Goal: Task Accomplishment & Management: Manage account settings

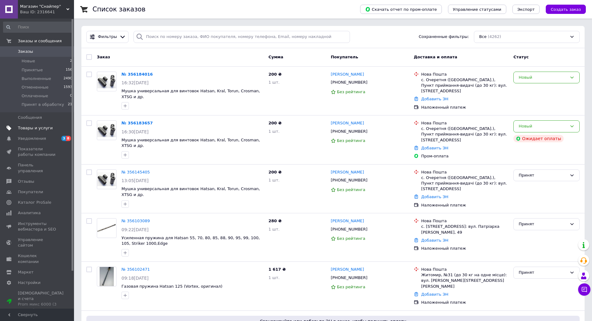
click at [56, 123] on link "Товары и услуги" at bounding box center [38, 128] width 76 height 10
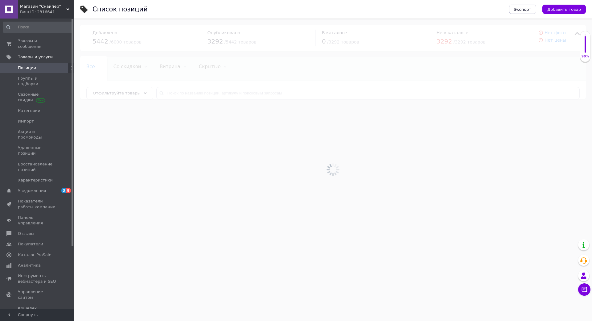
click at [223, 89] on div at bounding box center [333, 170] width 518 height 302
click at [225, 90] on input "text" at bounding box center [368, 93] width 424 height 12
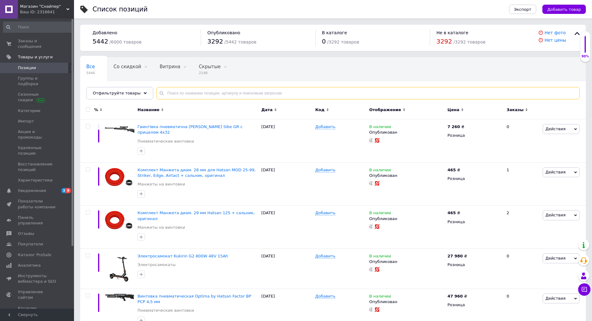
click at [225, 90] on input "text" at bounding box center [368, 93] width 424 height 12
paste input "Spa b1"
type input "Spa b1"
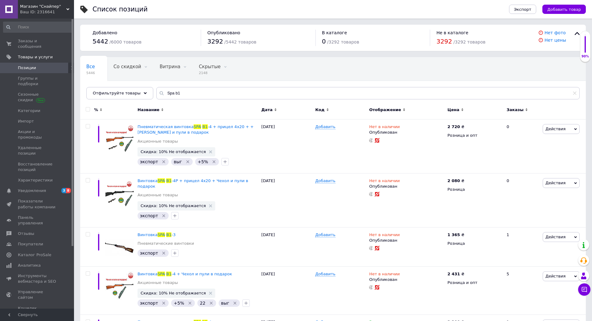
click at [380, 107] on span "Отображение" at bounding box center [385, 110] width 32 height 6
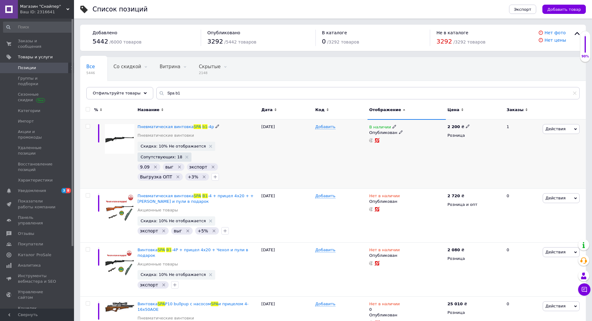
click at [393, 126] on icon at bounding box center [395, 127] width 4 height 4
click at [407, 130] on li "Нет в наличии" at bounding box center [429, 131] width 59 height 9
click at [346, 153] on div "Добавить" at bounding box center [341, 153] width 54 height 69
